Goal: Information Seeking & Learning: Learn about a topic

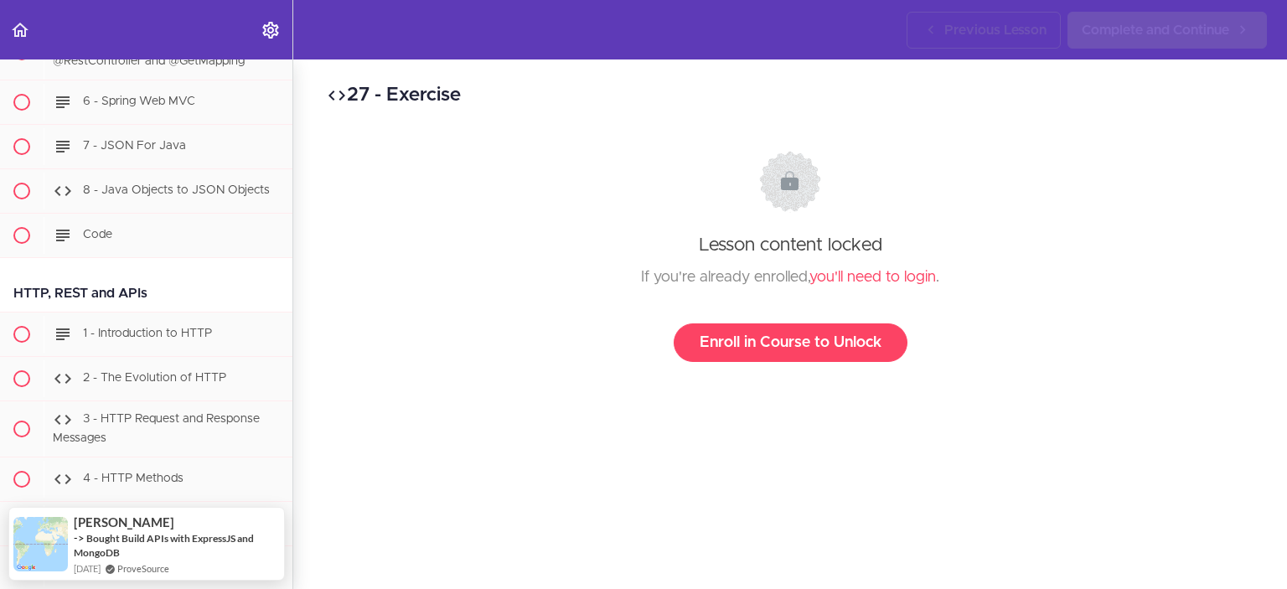
scroll to position [612, 0]
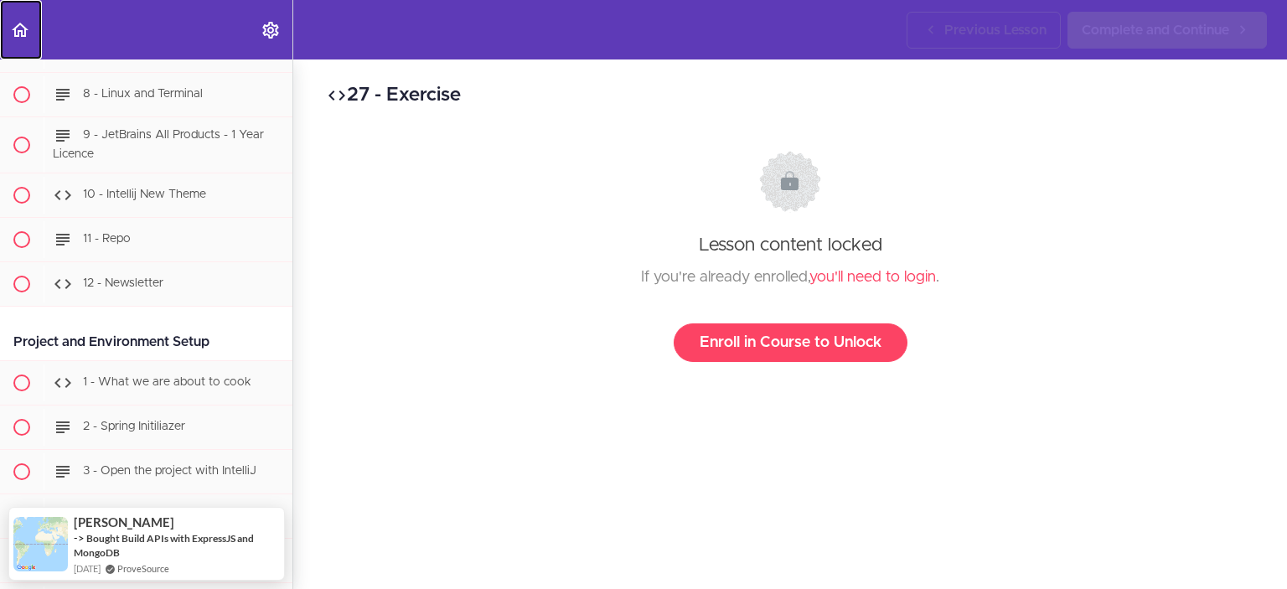
click at [18, 26] on icon "Back to course curriculum" at bounding box center [20, 30] width 20 height 20
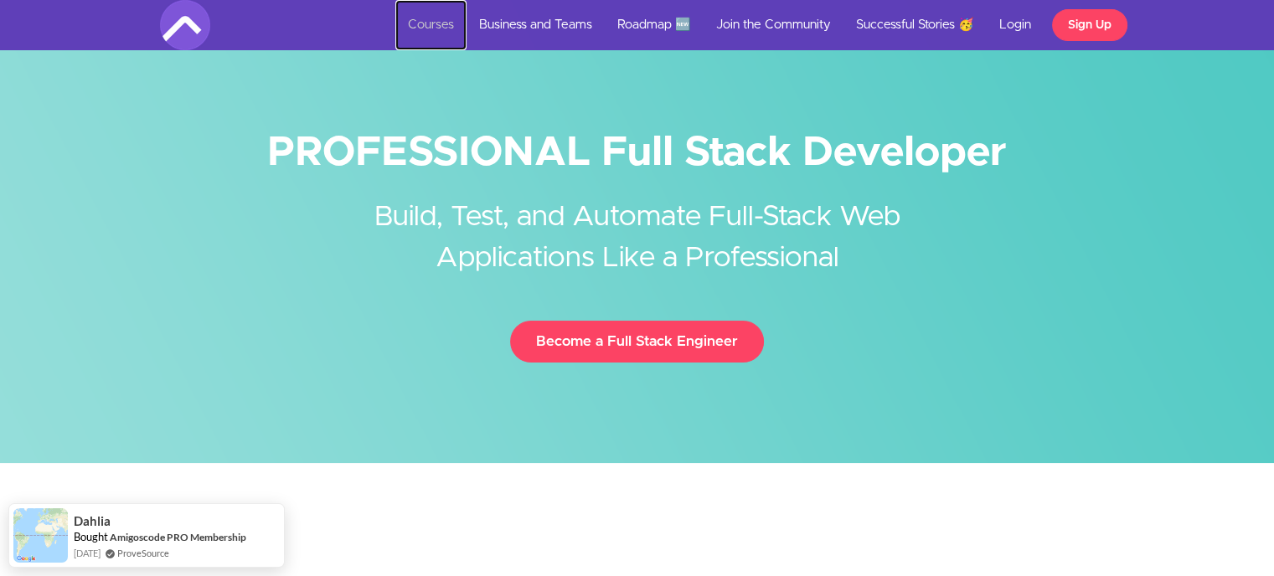
click at [422, 18] on link "Courses" at bounding box center [430, 25] width 71 height 50
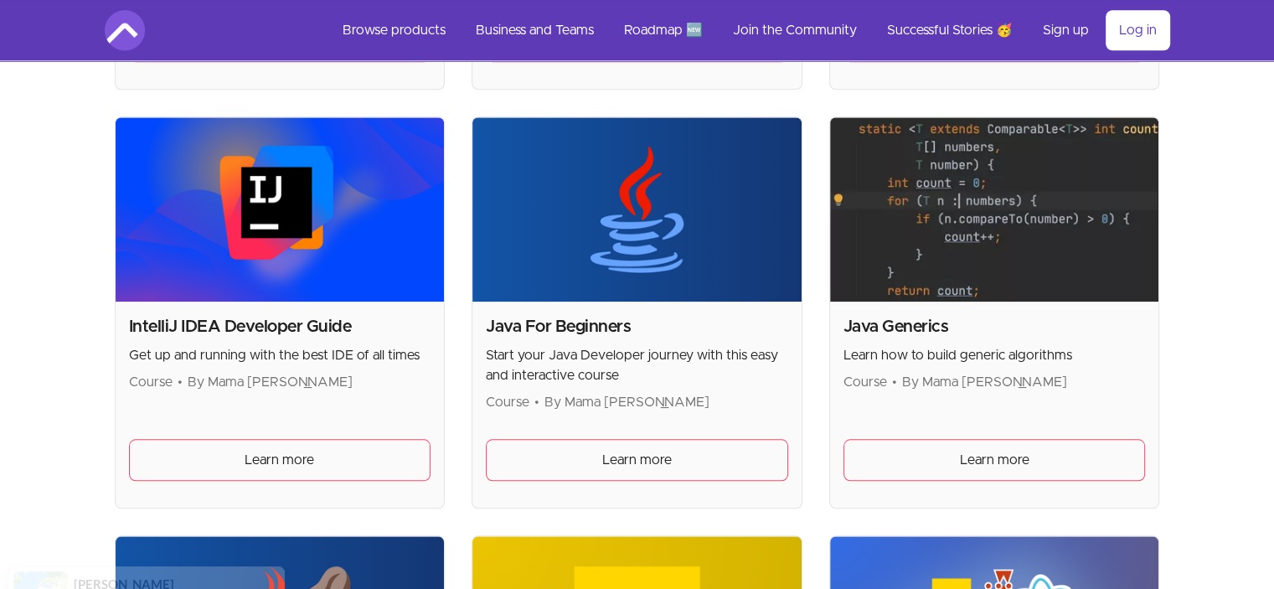
scroll to position [1578, 0]
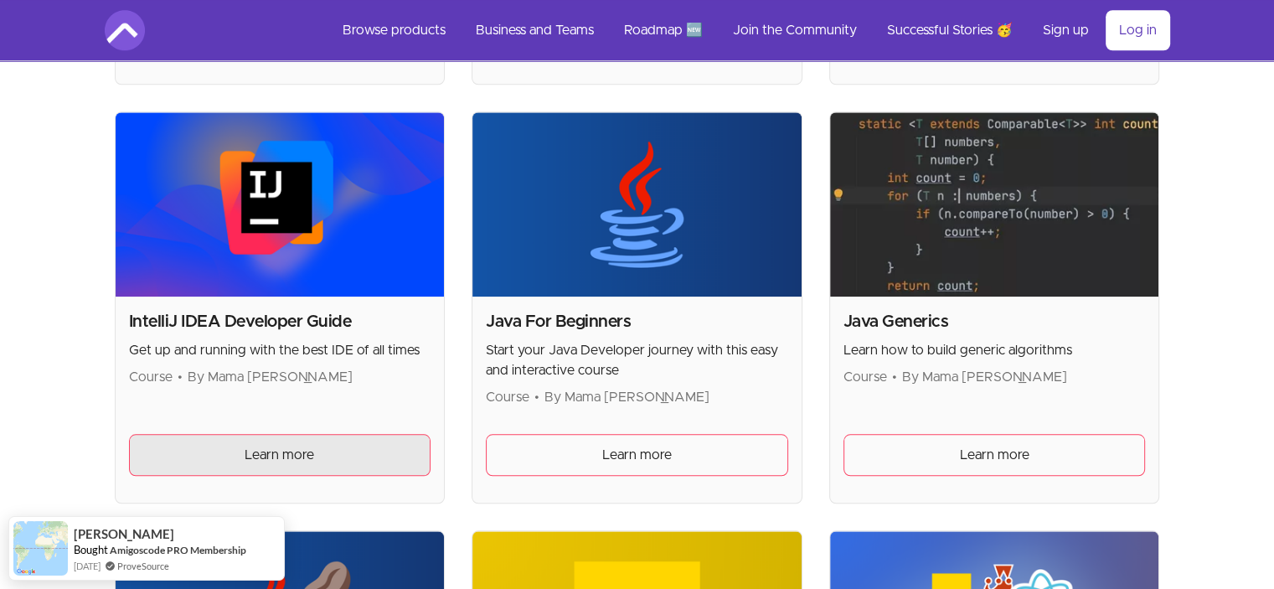
click at [268, 452] on span "Learn more" at bounding box center [280, 455] width 70 height 20
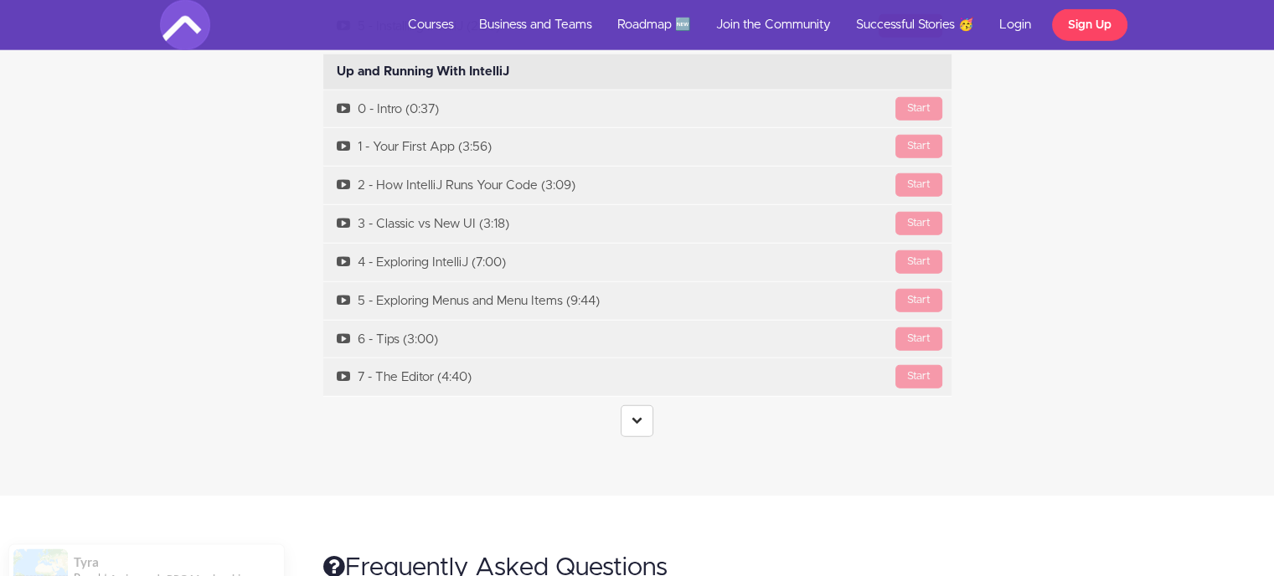
scroll to position [4315, 0]
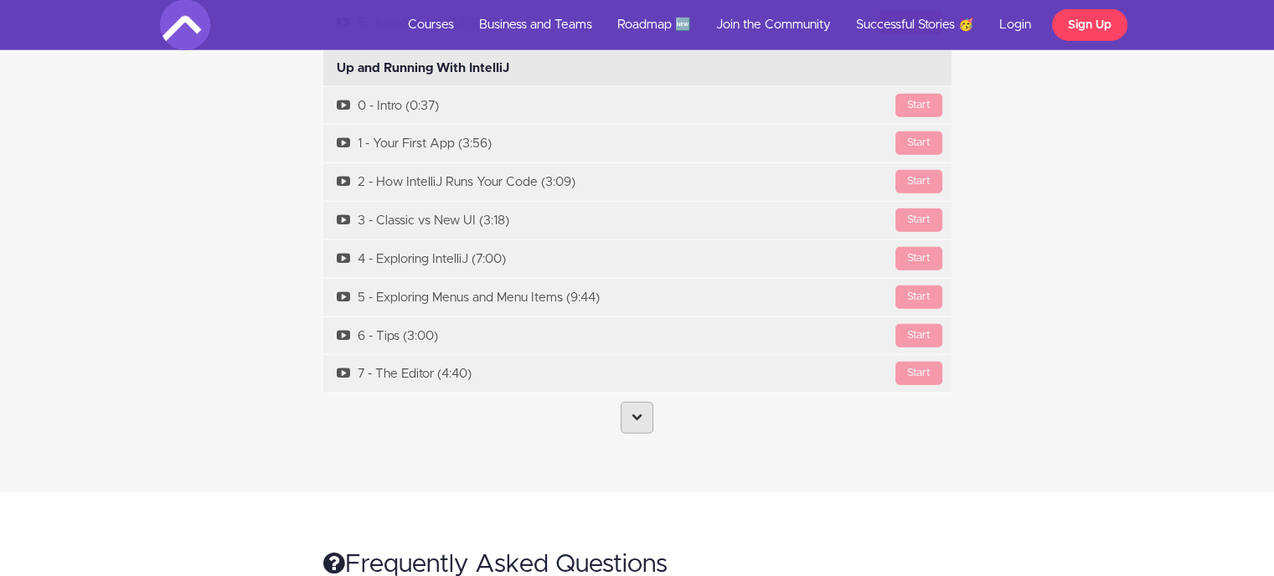
click at [623, 402] on link at bounding box center [637, 418] width 33 height 32
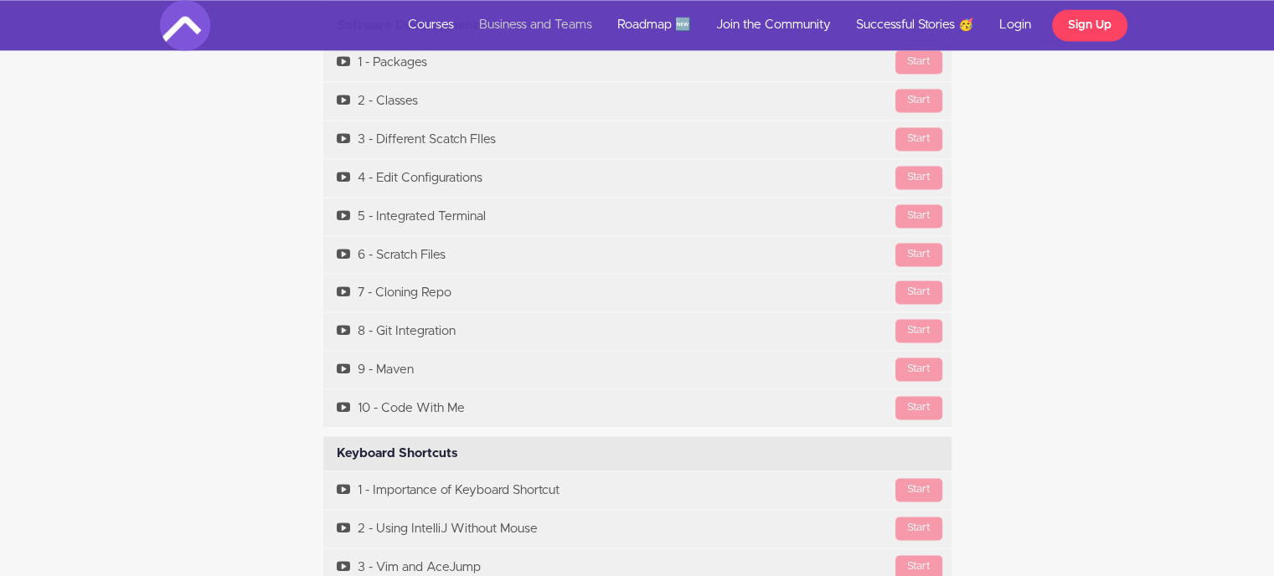
scroll to position [8850, 0]
